Goal: Task Accomplishment & Management: Use online tool/utility

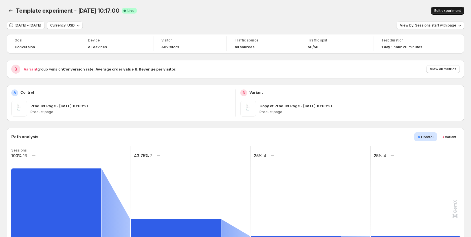
click at [448, 9] on span "Edit experiment" at bounding box center [447, 10] width 27 height 5
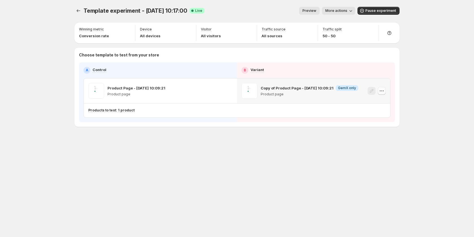
click at [383, 93] on icon "button" at bounding box center [382, 91] width 6 height 6
click at [228, 93] on icon "button" at bounding box center [229, 91] width 6 height 6
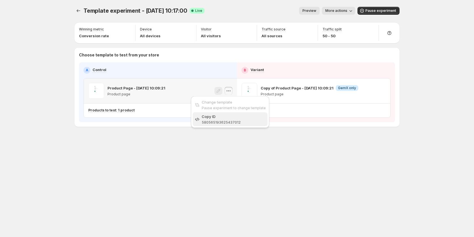
click at [230, 116] on div "Copy ID" at bounding box center [234, 117] width 64 height 6
